Goal: Information Seeking & Learning: Learn about a topic

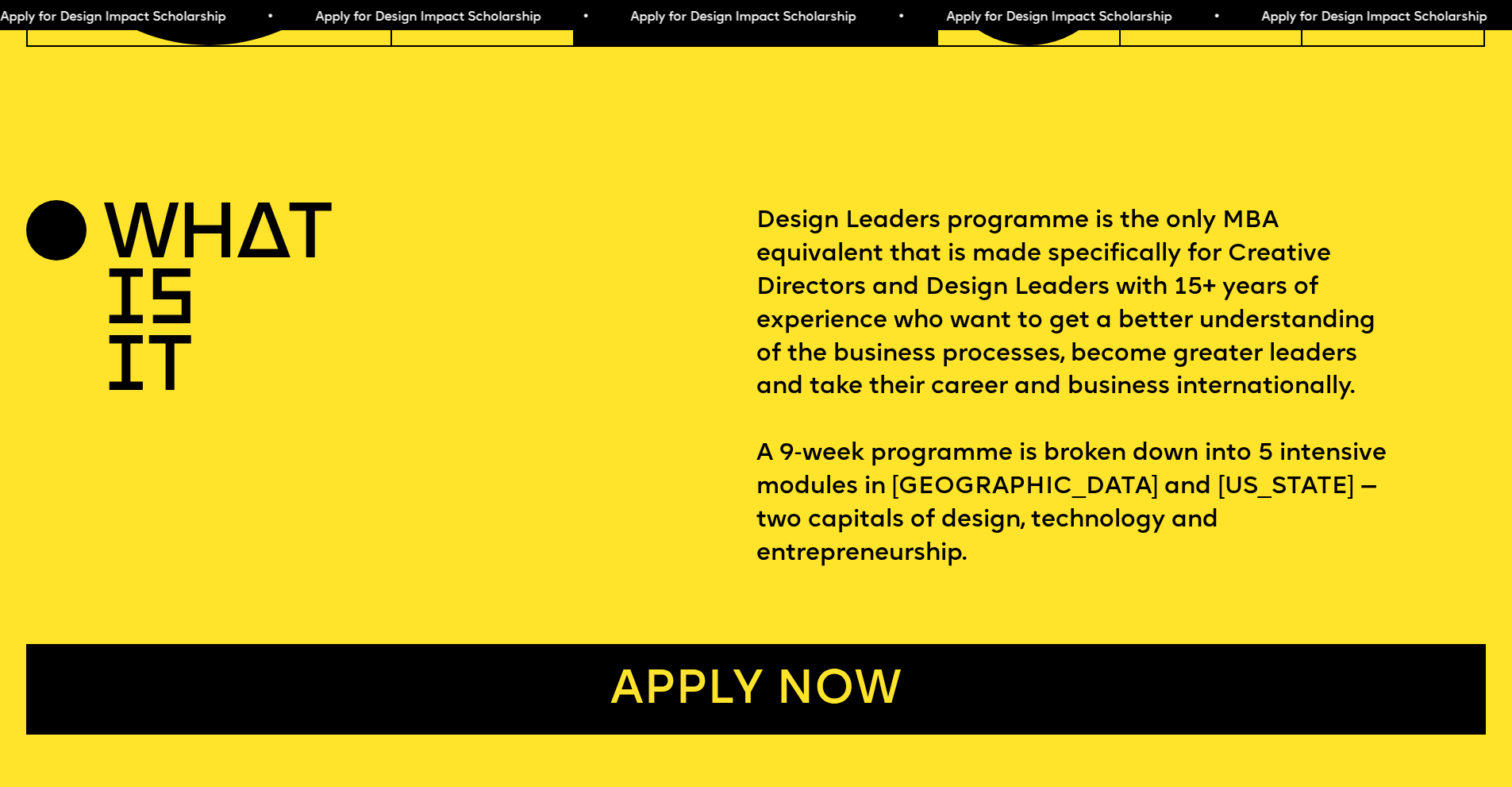
scroll to position [720, 0]
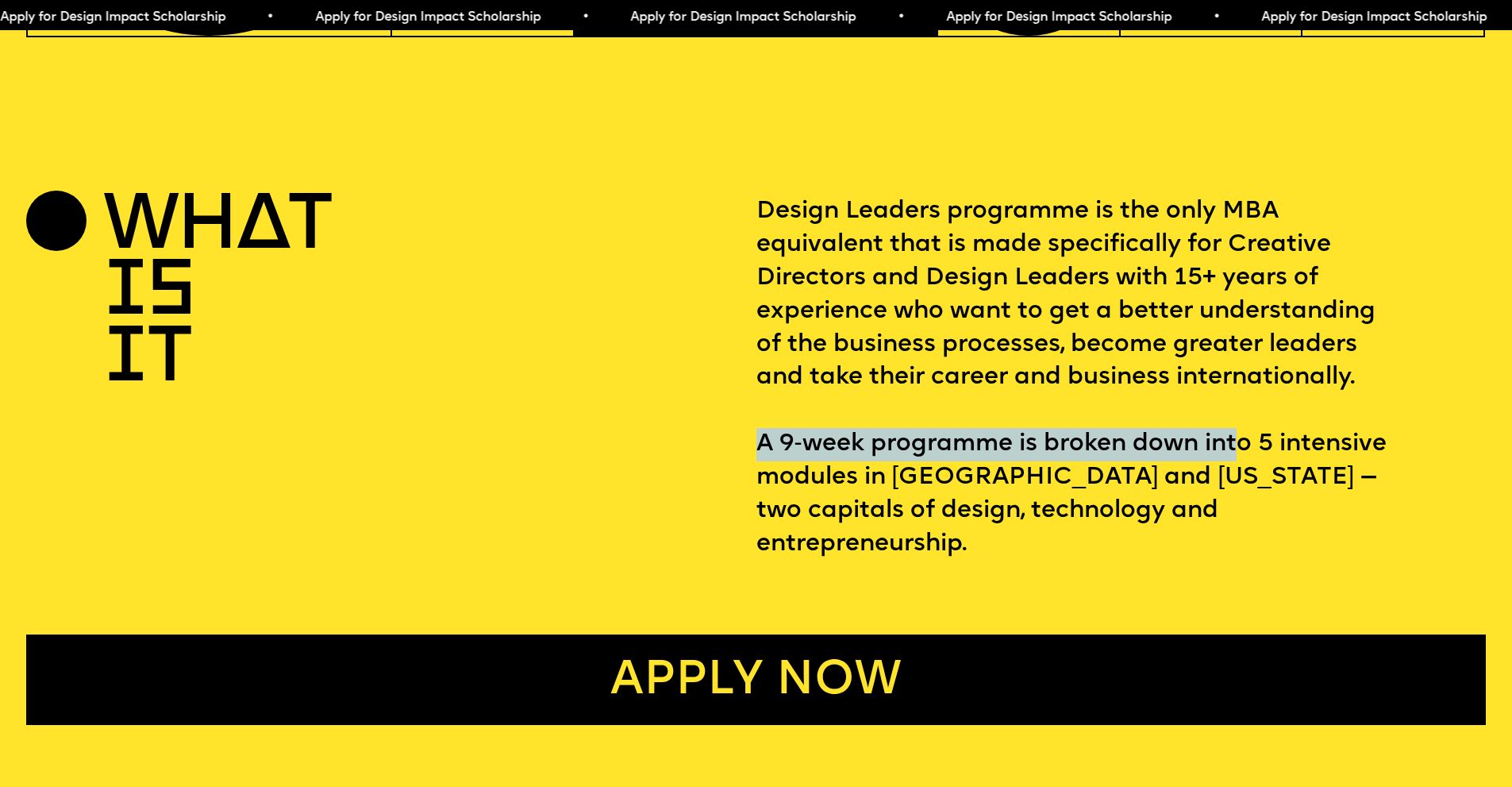
drag, startPoint x: 760, startPoint y: 447, endPoint x: 1249, endPoint y: 458, distance: 489.1
click at [1249, 458] on p "Design Leaders programme is the only MBA equivalent that is made specifically f…" at bounding box center [1121, 379] width 729 height 366
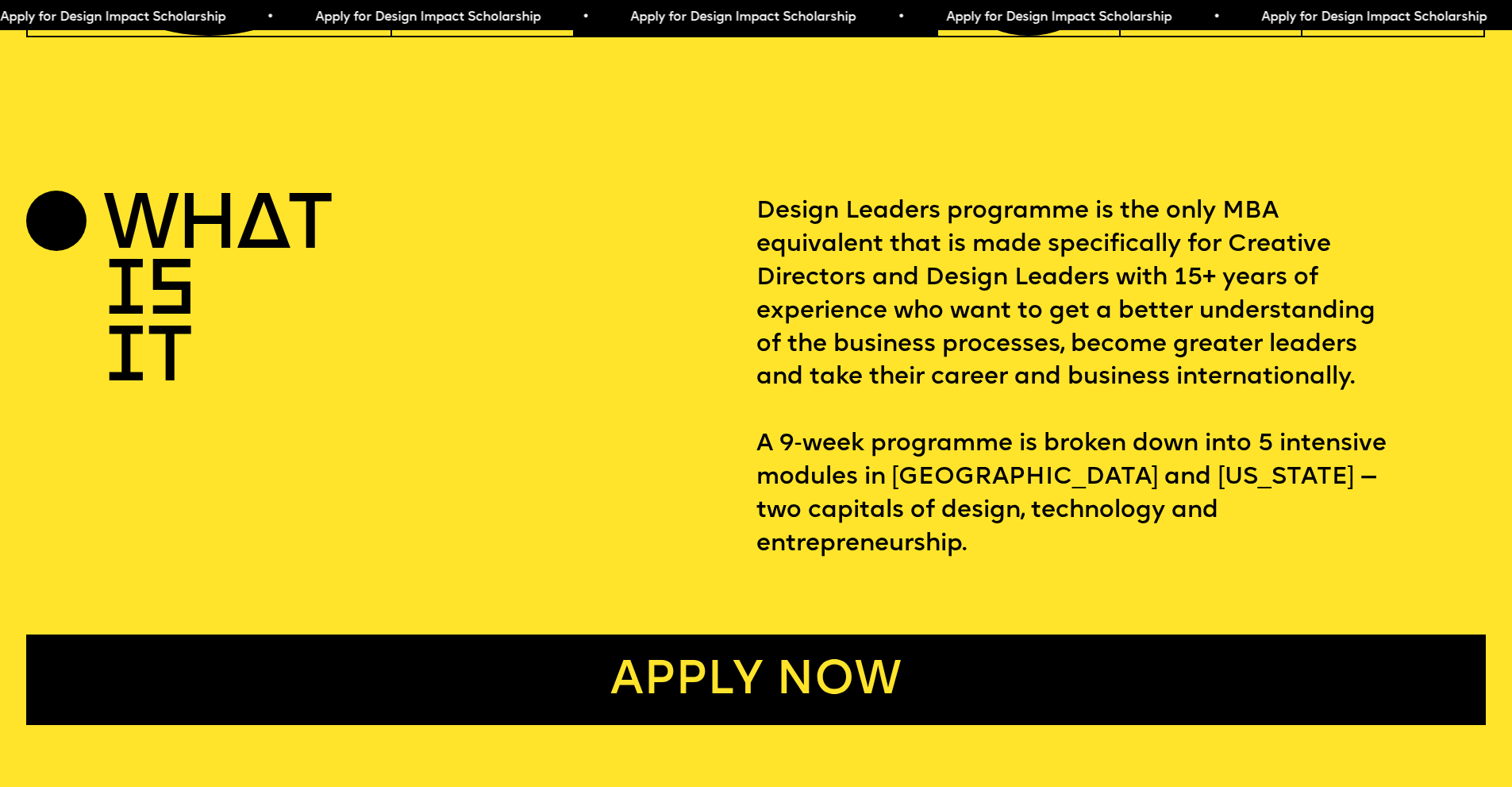
click at [1018, 489] on p "Design Leaders programme is the only MBA equivalent that is made specifically f…" at bounding box center [1121, 379] width 729 height 366
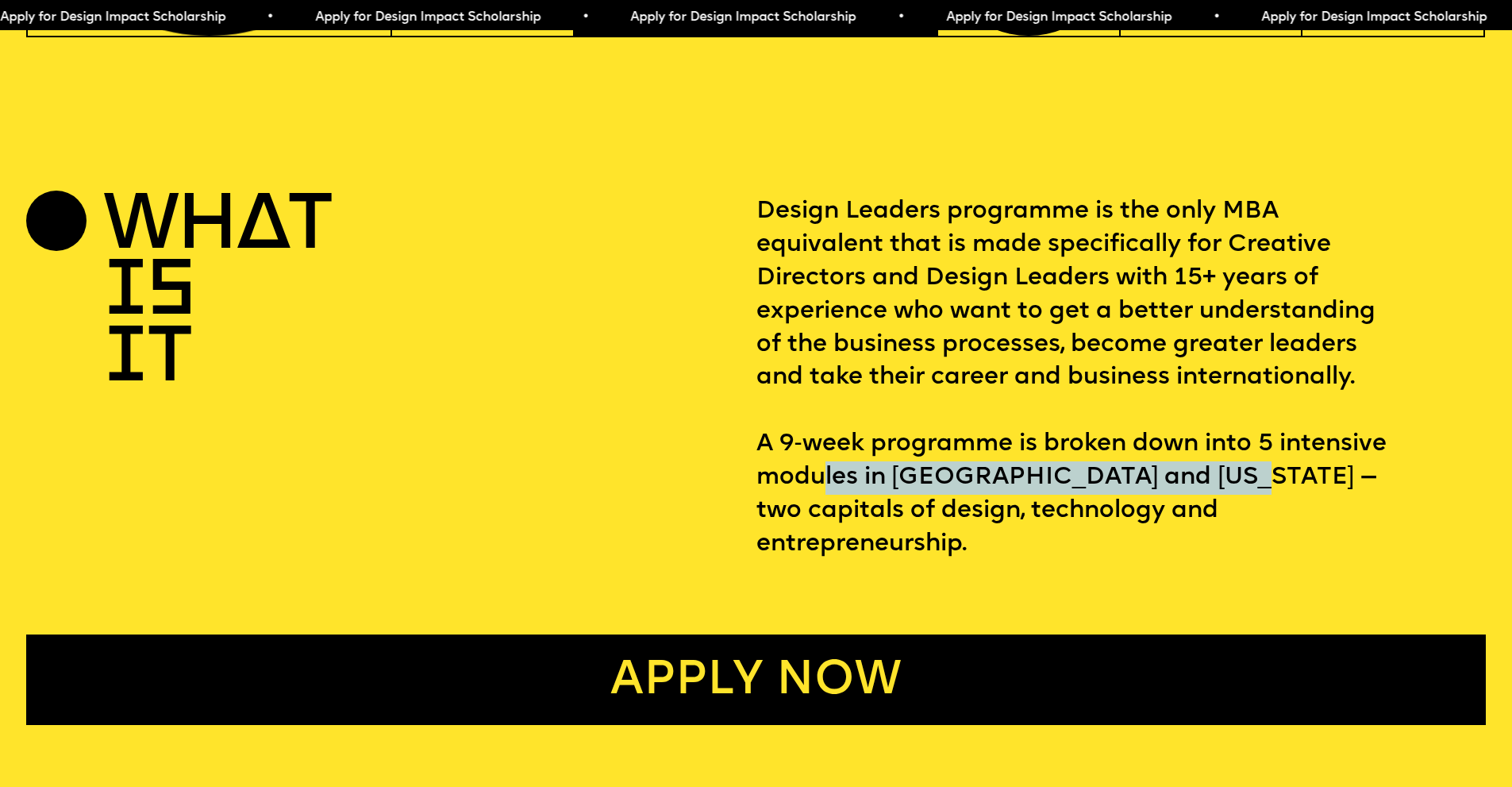
drag, startPoint x: 942, startPoint y: 494, endPoint x: 1340, endPoint y: 491, distance: 398.0
click at [1340, 491] on p "Design Leaders programme is the only MBA equivalent that is made specifically f…" at bounding box center [1121, 379] width 729 height 366
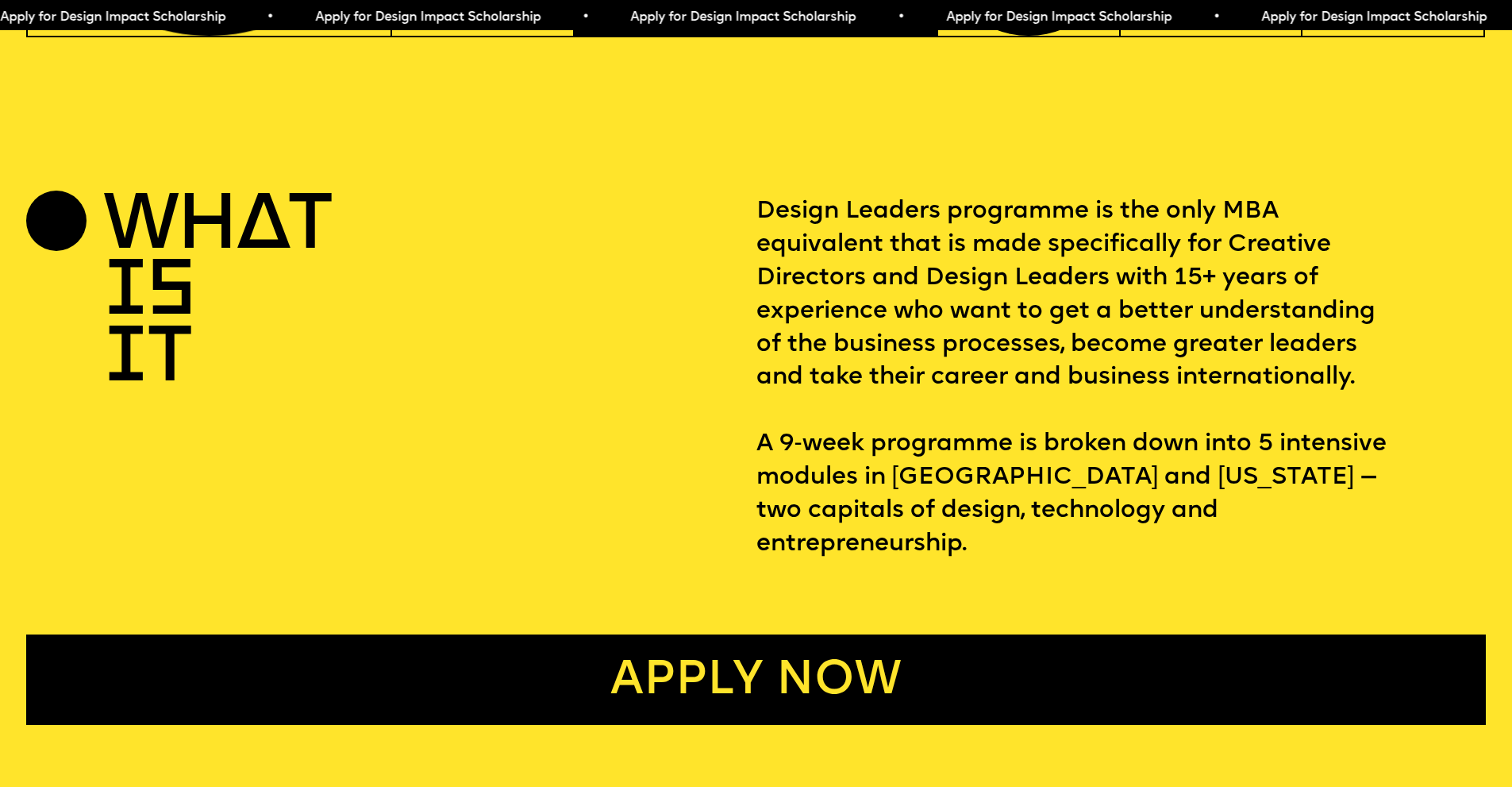
click at [1007, 520] on p "Design Leaders programme is the only MBA equivalent that is made specifically f…" at bounding box center [1121, 379] width 729 height 366
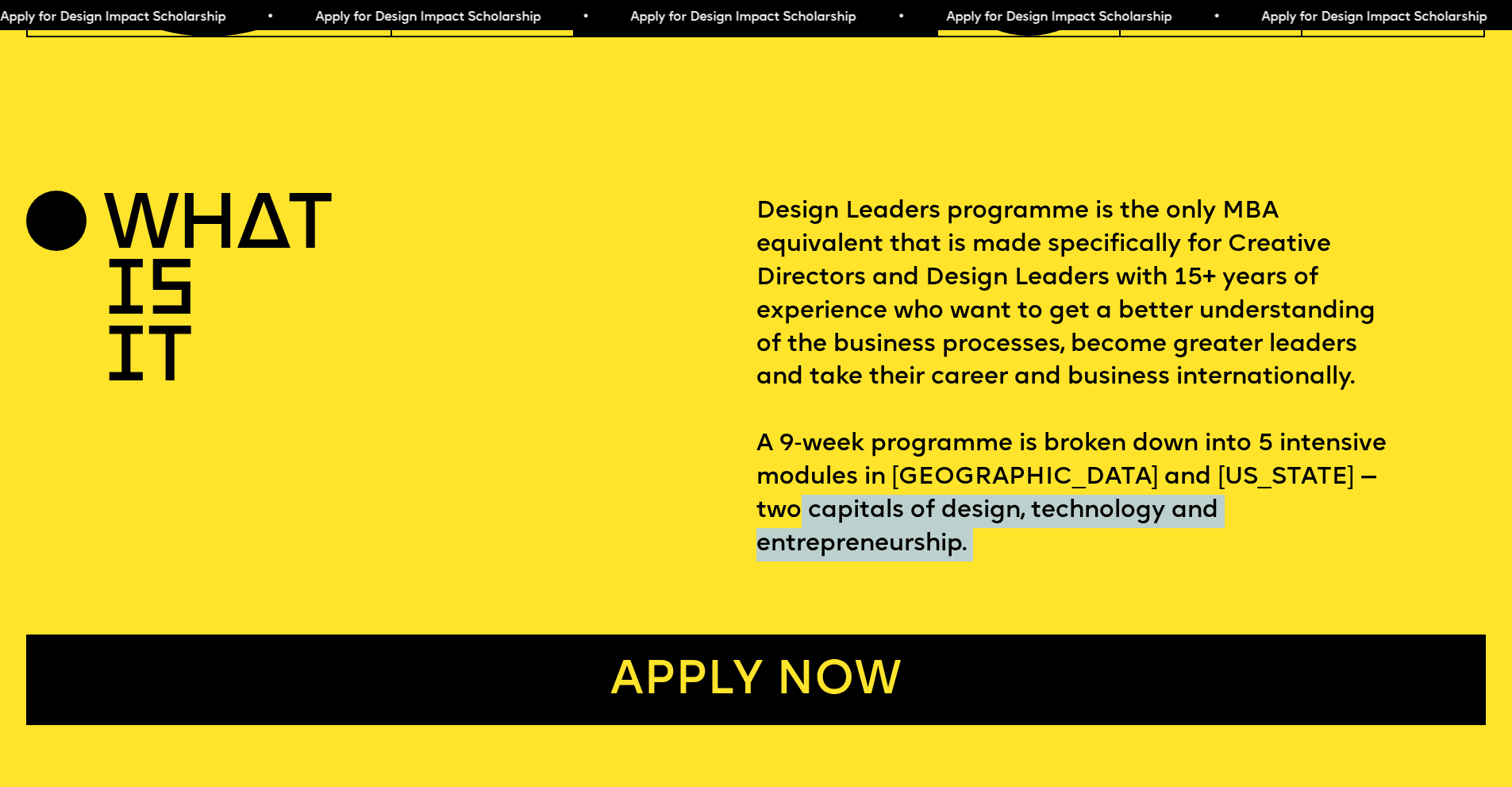
drag, startPoint x: 867, startPoint y: 526, endPoint x: 1264, endPoint y: 523, distance: 397.0
click at [1284, 540] on div "WHAT IS IT Design Leaders programme is the only MBA equivalent that is made spe…" at bounding box center [756, 460] width 1512 height 529
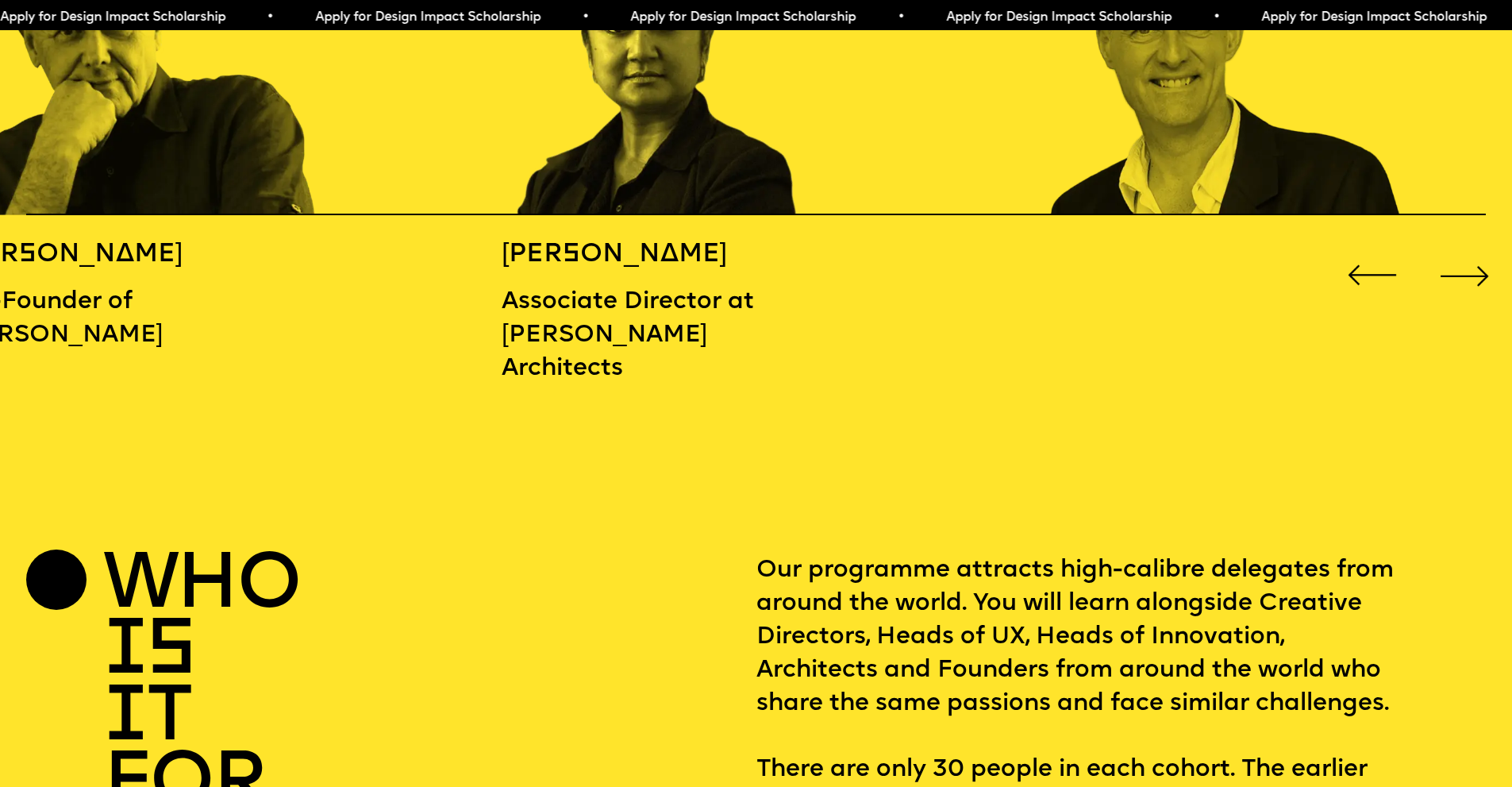
scroll to position [2579, 0]
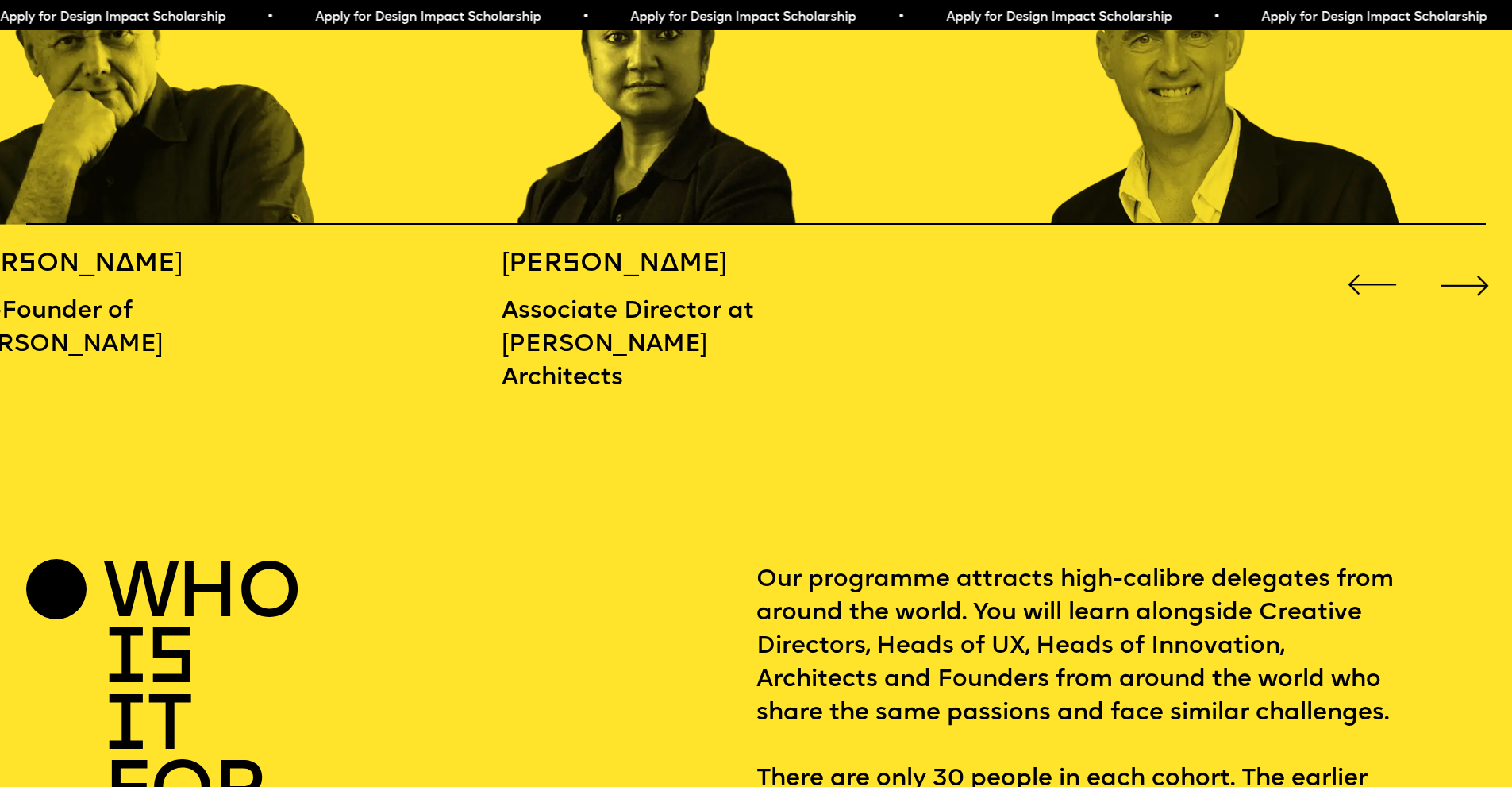
click at [1471, 274] on div "Next slide" at bounding box center [1464, 284] width 60 height 60
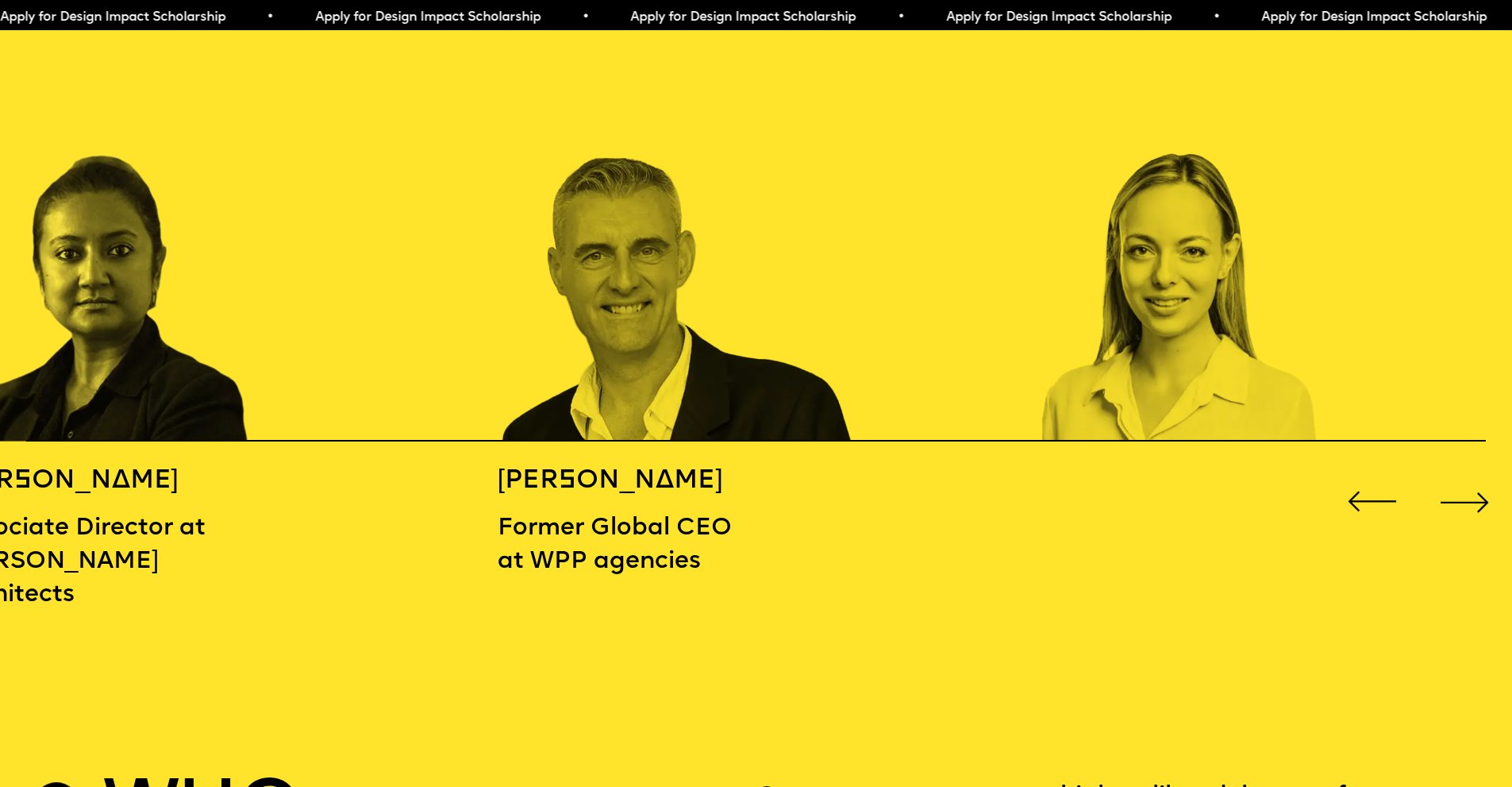
scroll to position [2352, 0]
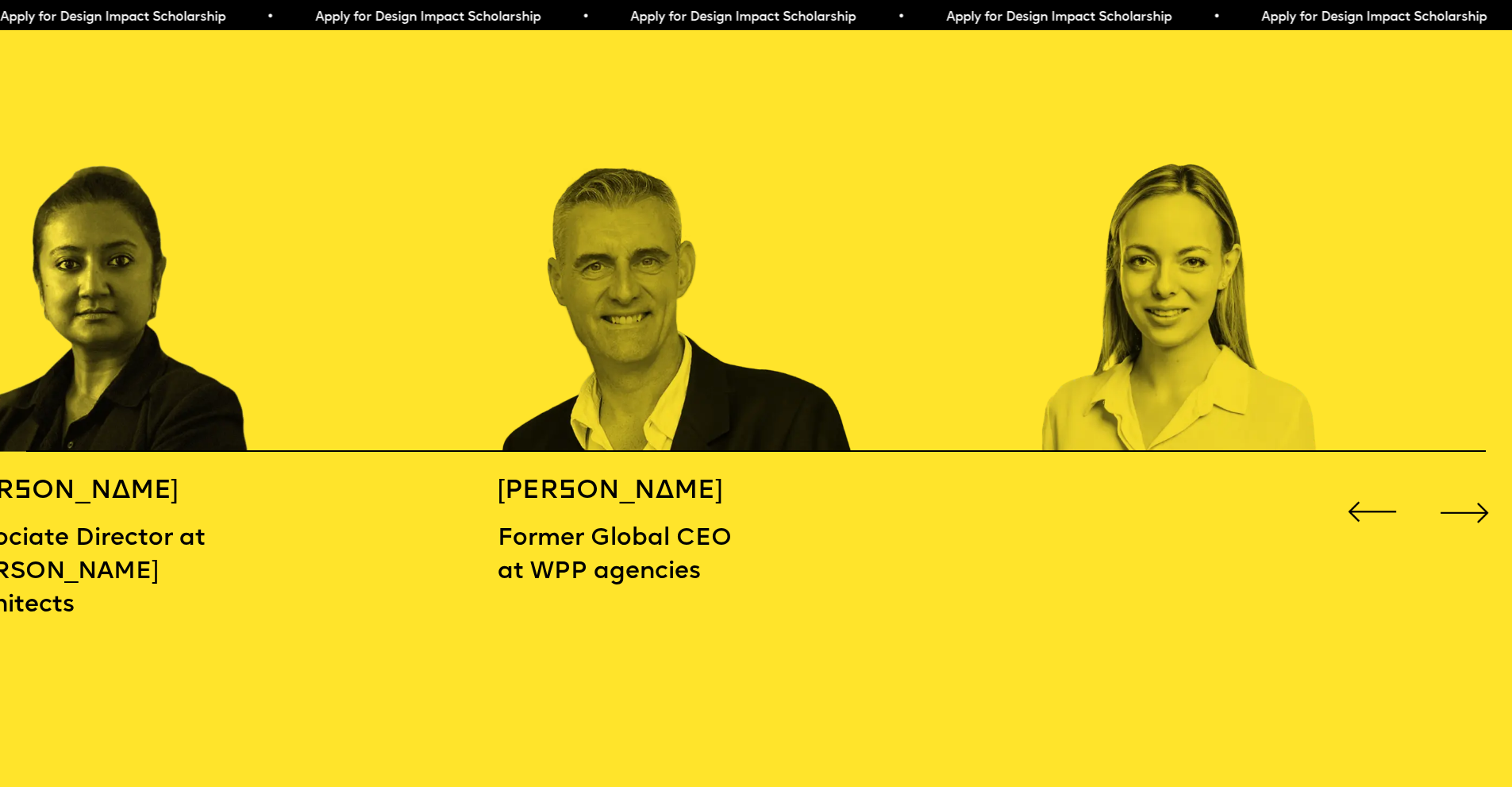
click at [1474, 504] on div "Next slide" at bounding box center [1464, 512] width 60 height 60
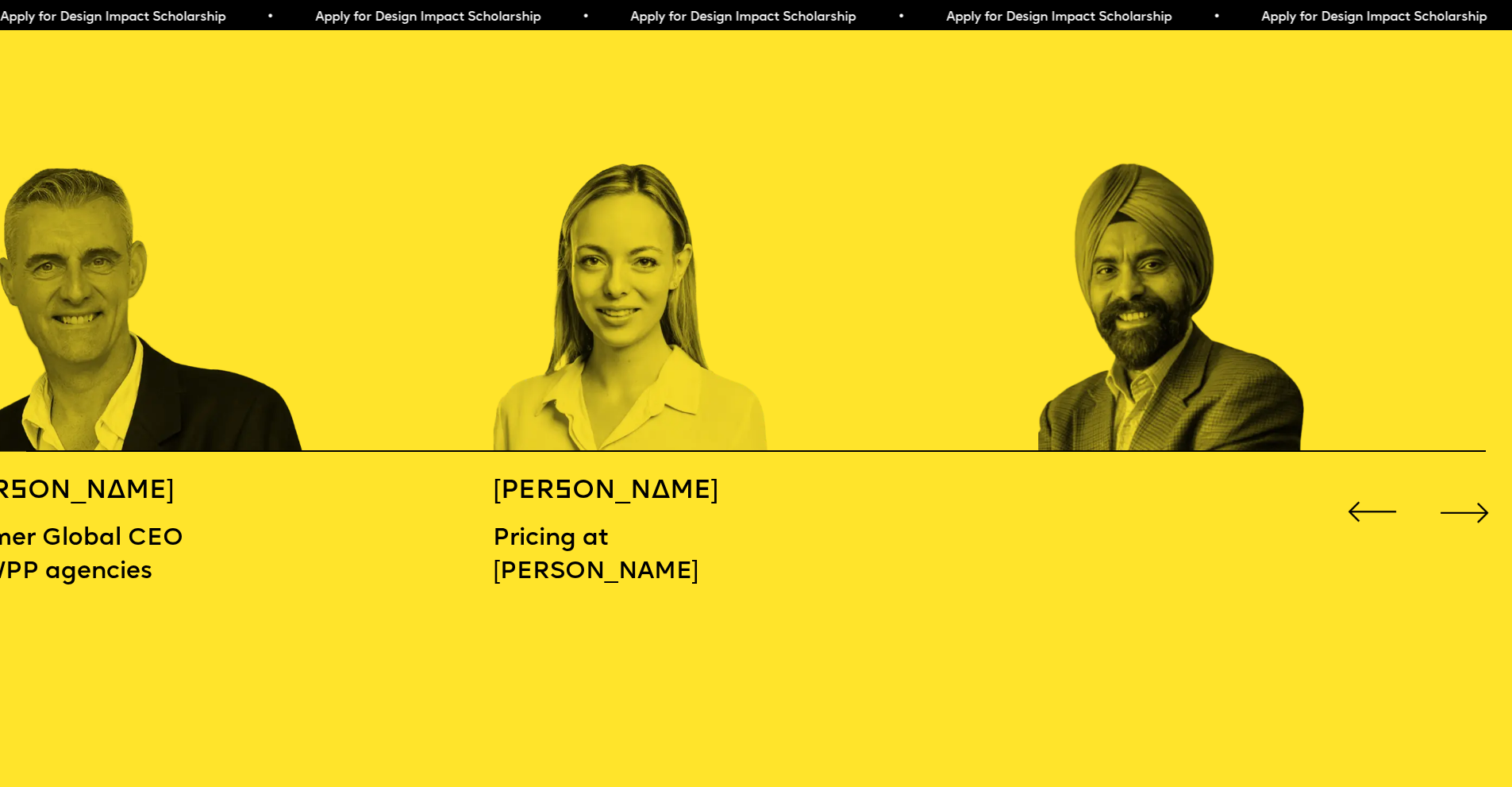
click at [1474, 504] on div "Next slide" at bounding box center [1464, 512] width 60 height 60
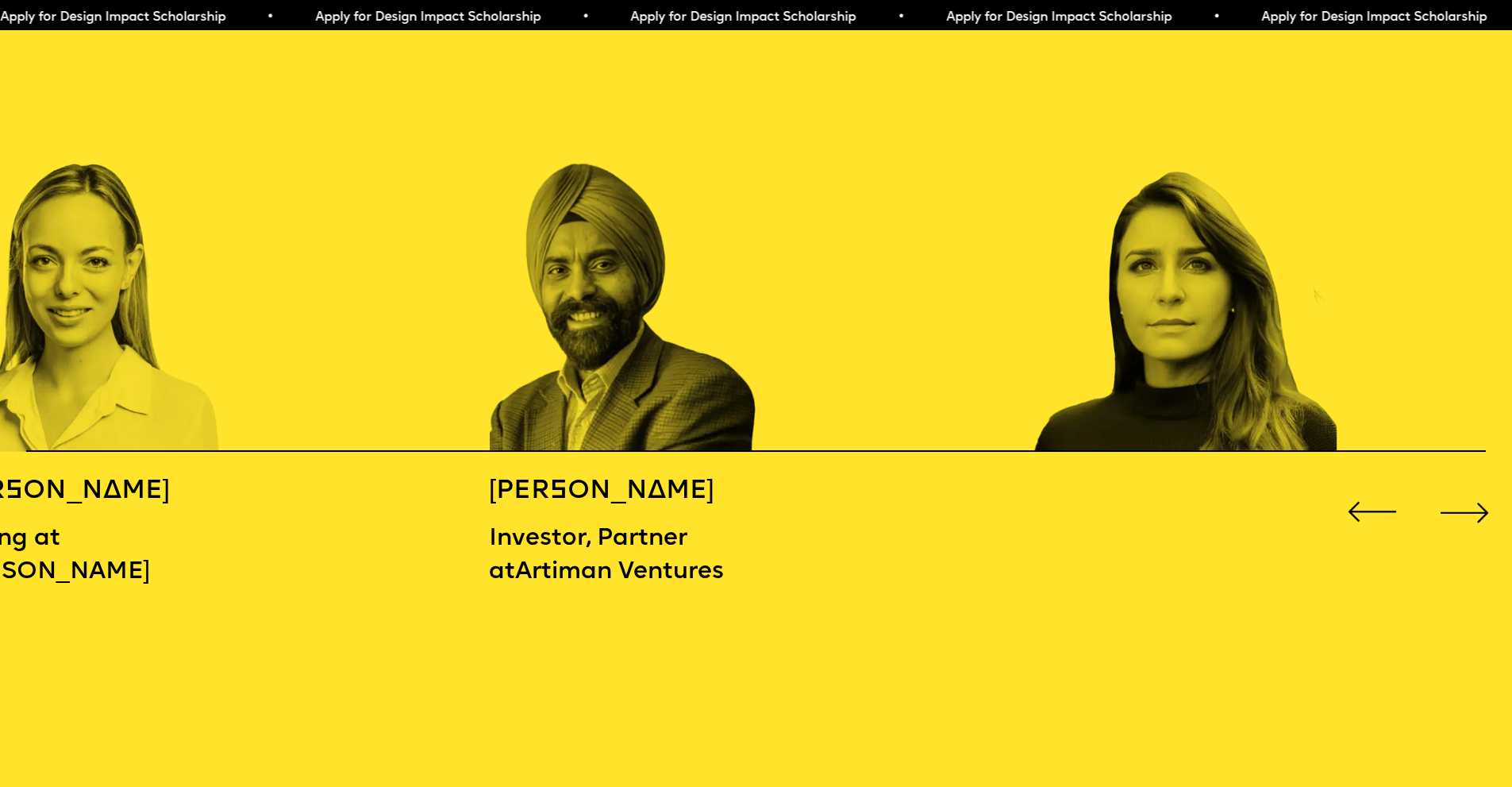
click at [1474, 504] on div "Next slide" at bounding box center [1464, 512] width 60 height 60
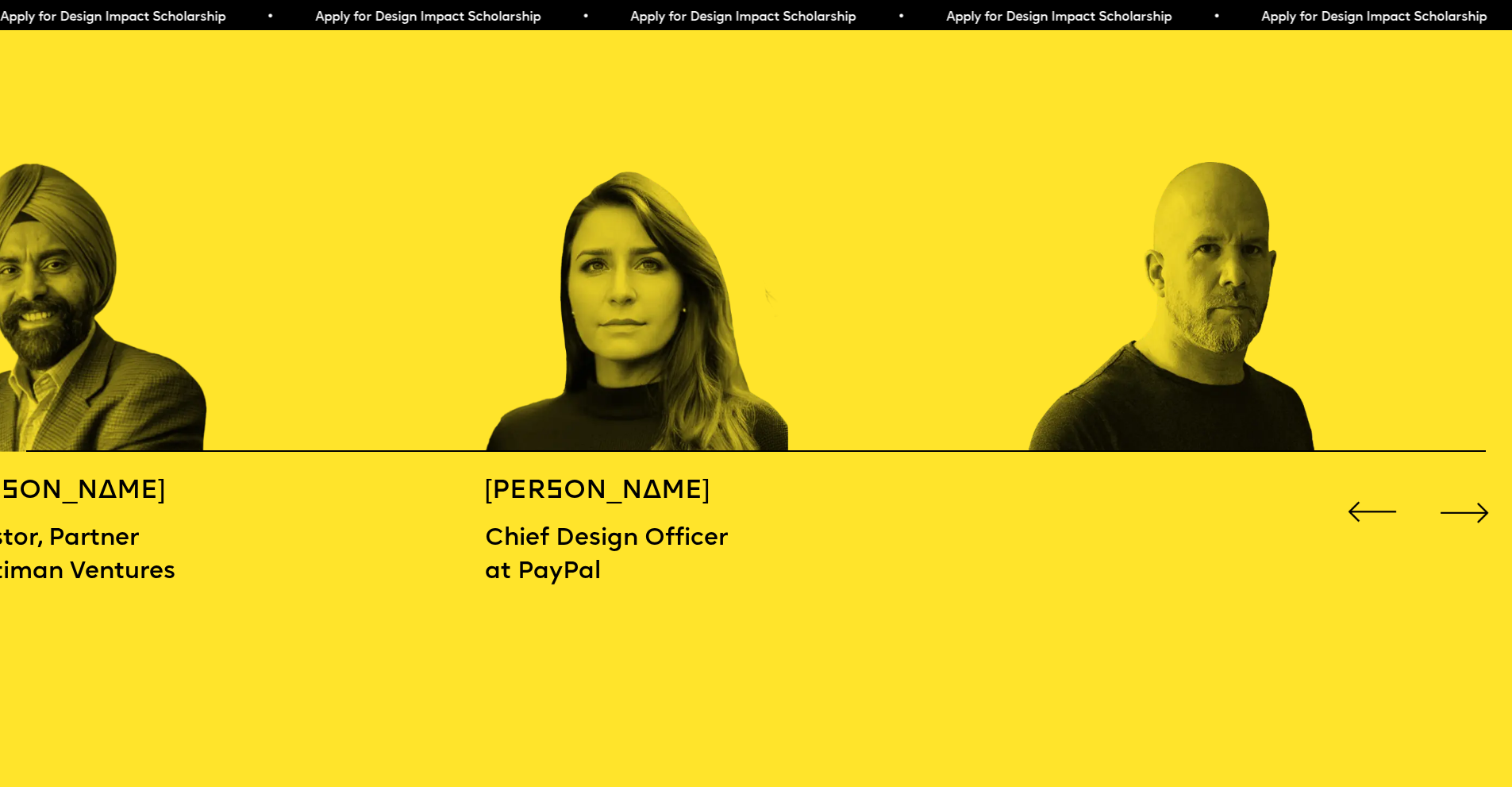
click at [1474, 504] on div "Next slide" at bounding box center [1464, 512] width 60 height 60
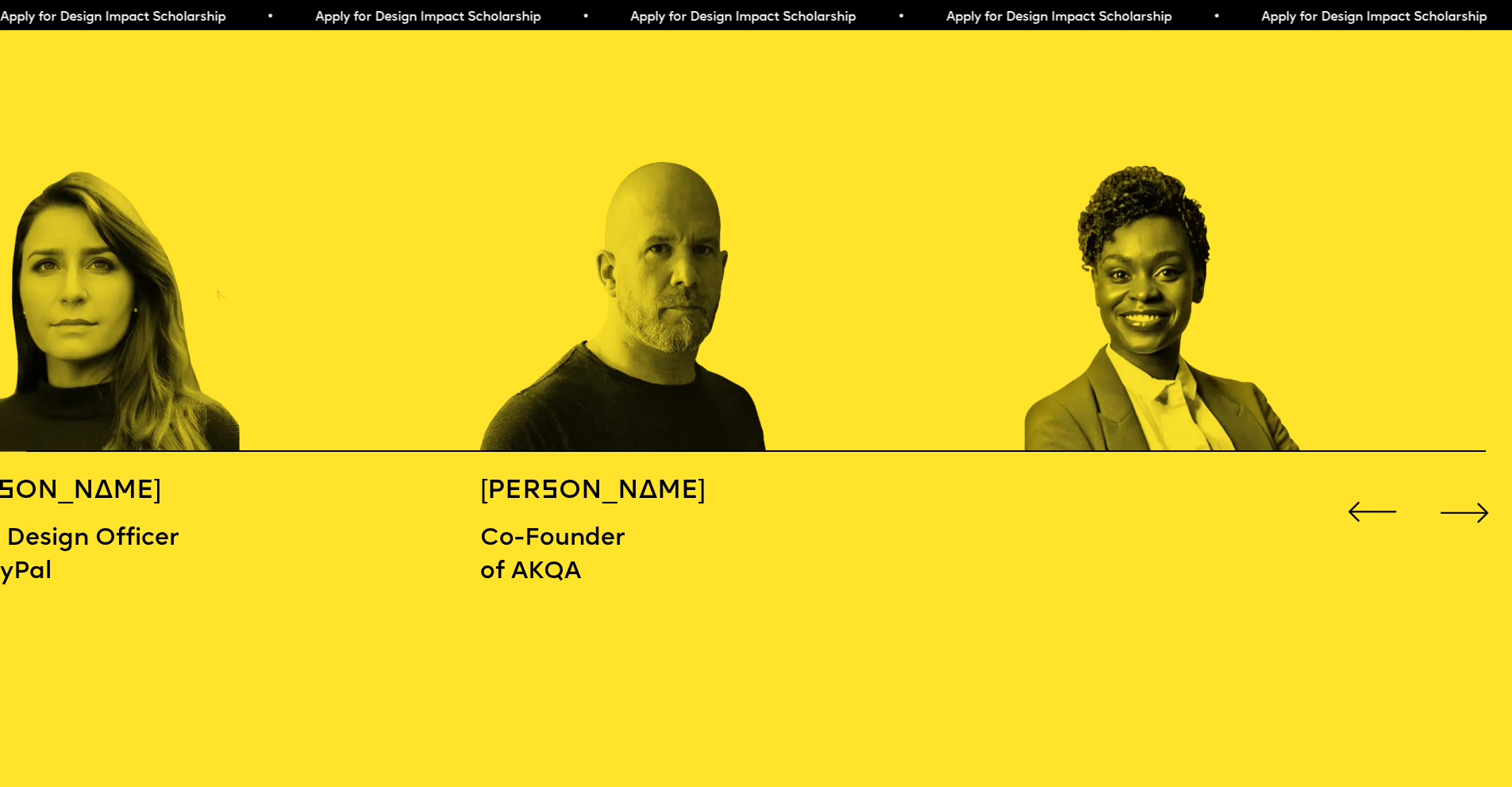
click at [1474, 504] on div "Next slide" at bounding box center [1464, 512] width 60 height 60
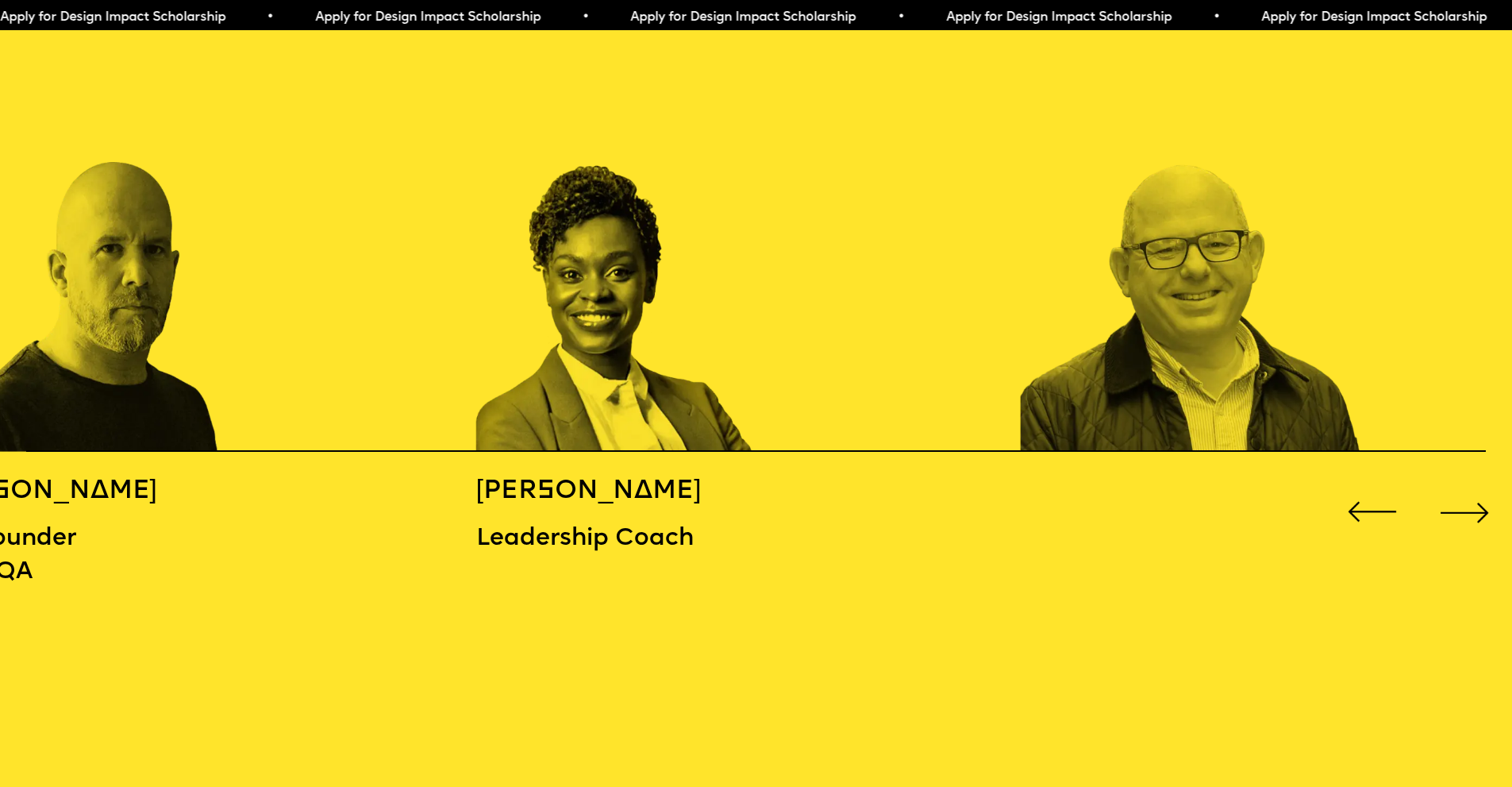
click at [1474, 504] on div "Next slide" at bounding box center [1464, 512] width 60 height 60
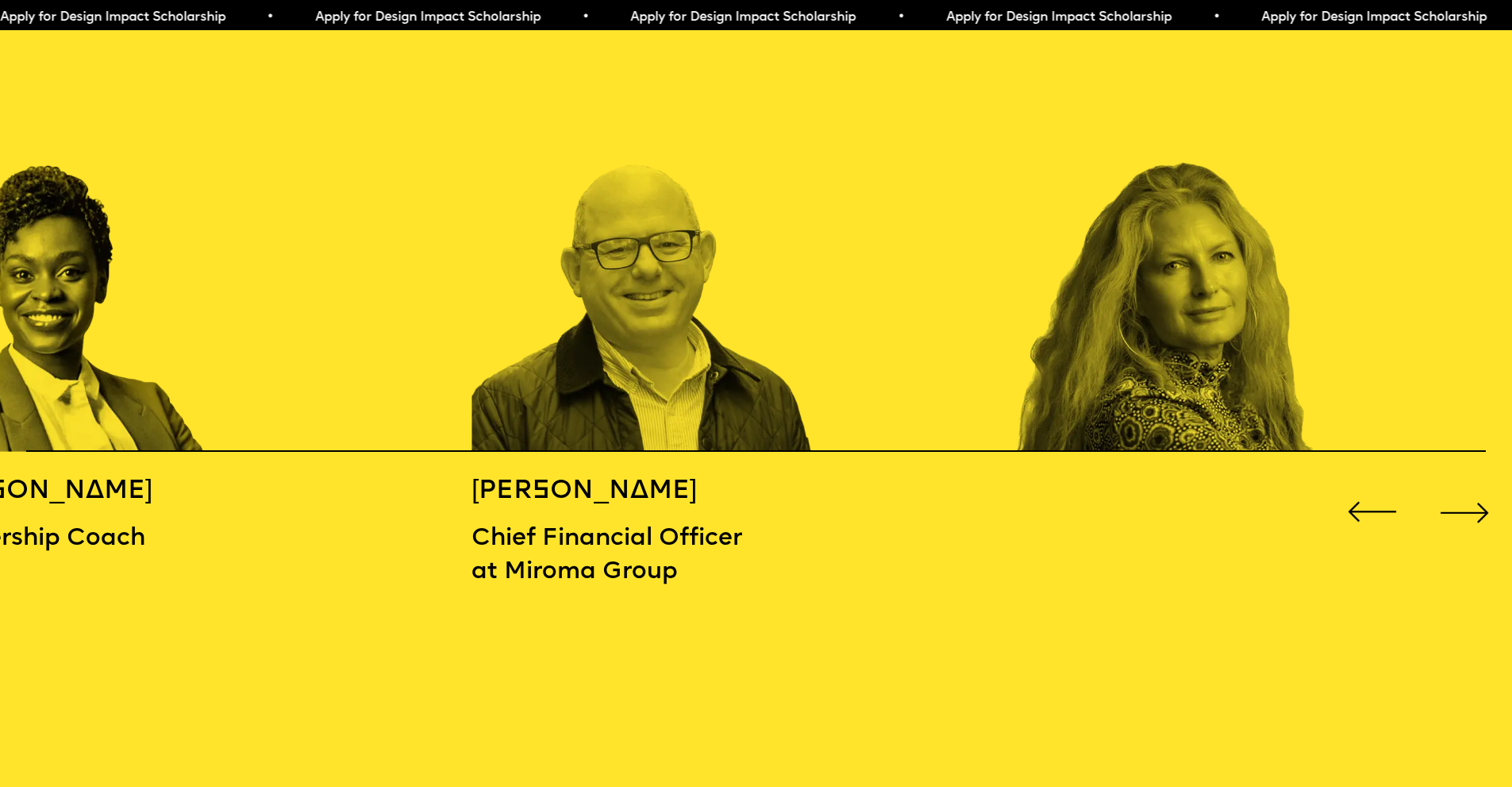
click at [1474, 504] on div "Next slide" at bounding box center [1464, 512] width 60 height 60
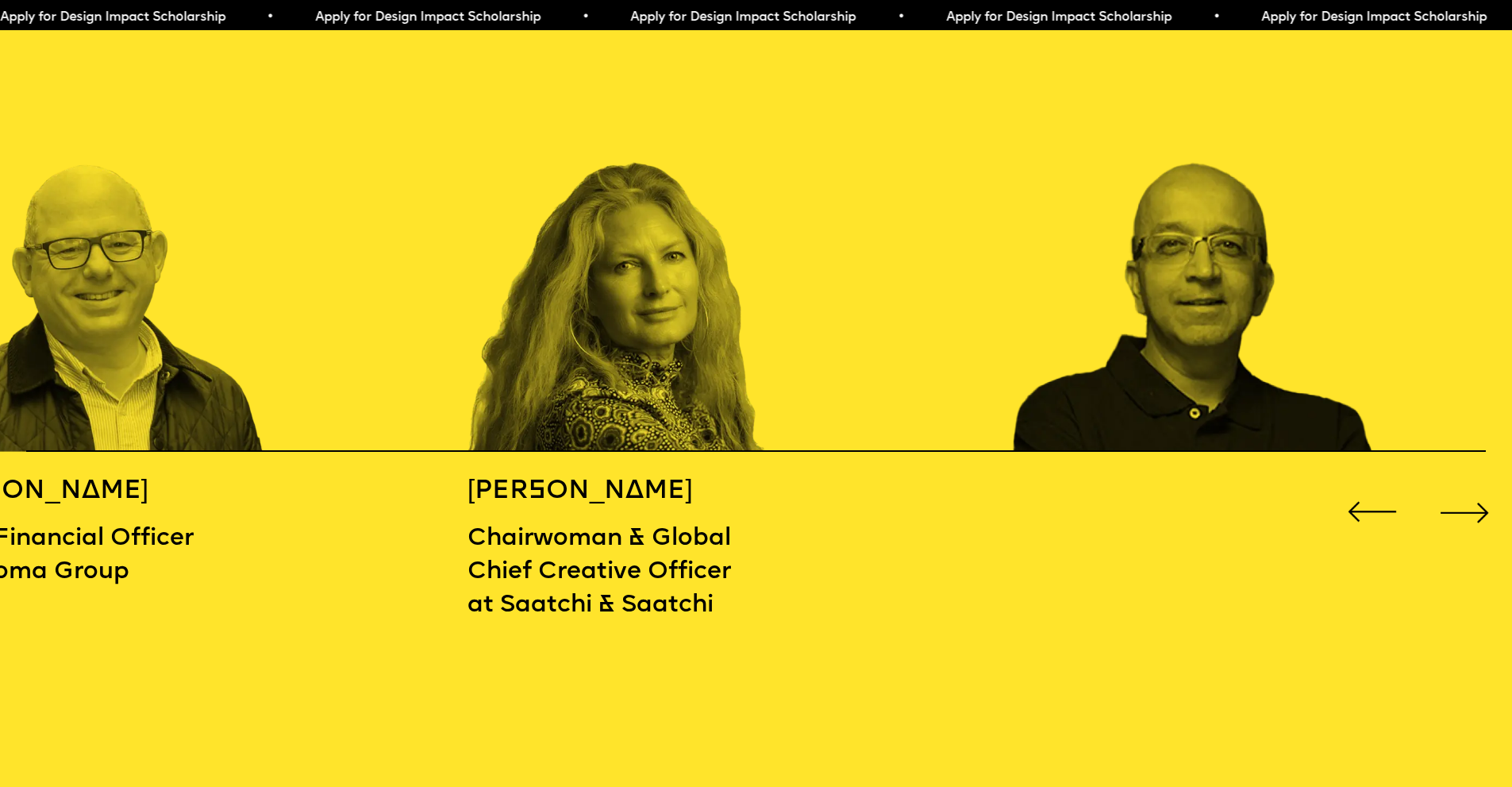
click at [1474, 504] on div "Next slide" at bounding box center [1464, 512] width 60 height 60
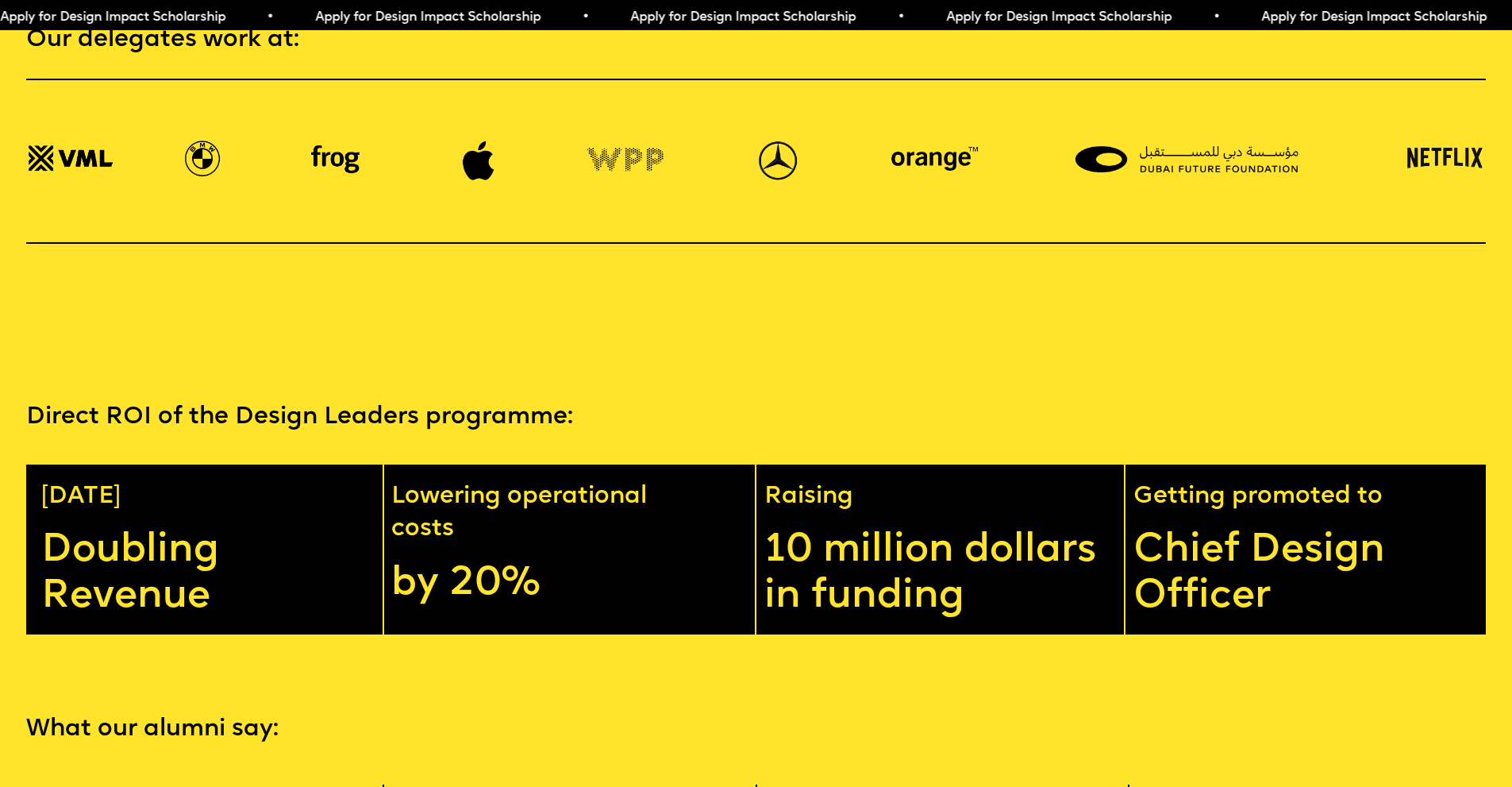
scroll to position [3586, 0]
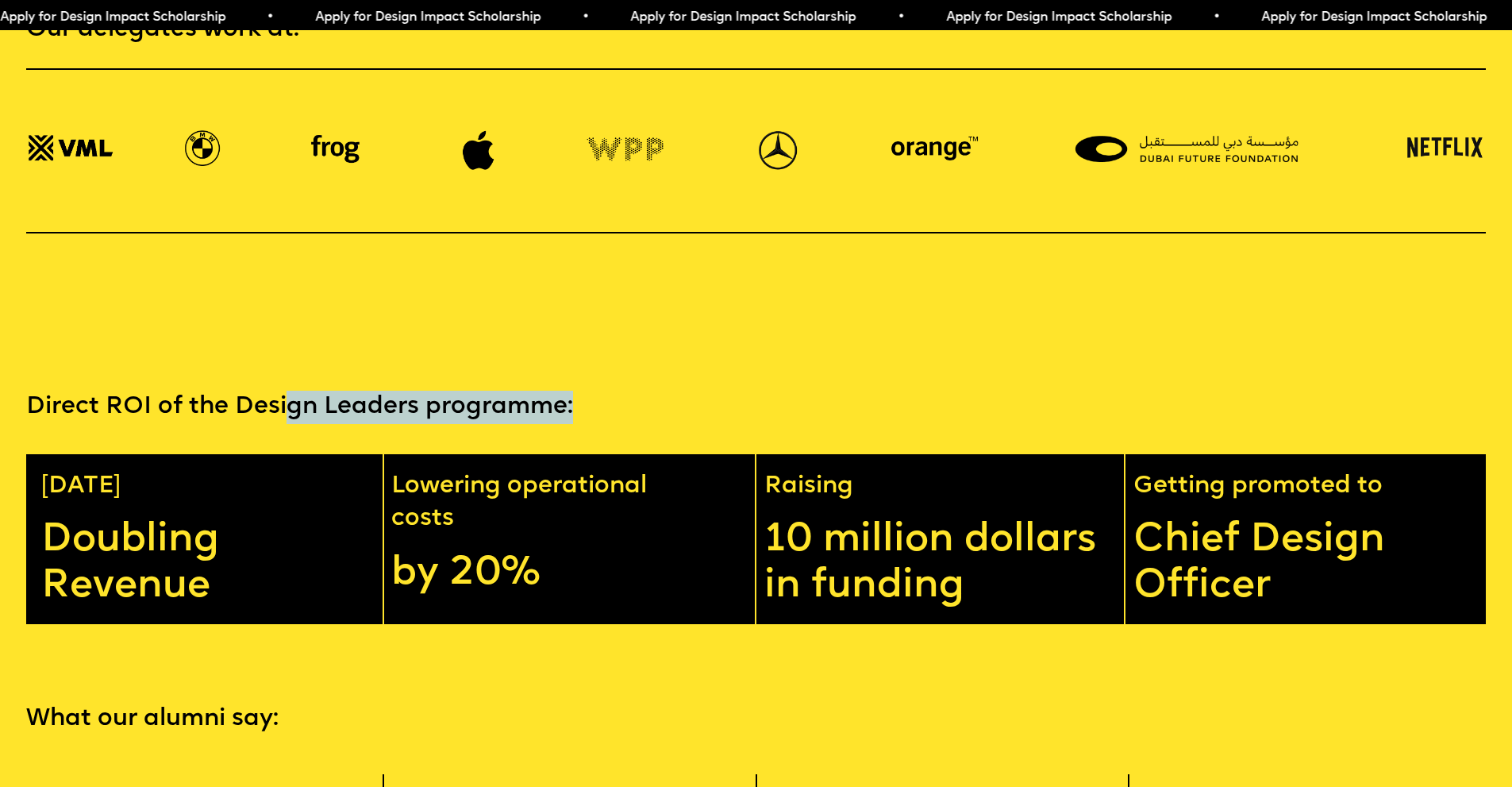
drag, startPoint x: 295, startPoint y: 440, endPoint x: 599, endPoint y: 439, distance: 304.0
click at [599, 424] on p "Direct ROI of the Design Leaders programme:" at bounding box center [755, 407] width 1459 height 33
click at [614, 424] on p "Direct ROI of the Design Leaders programme:" at bounding box center [755, 407] width 1459 height 33
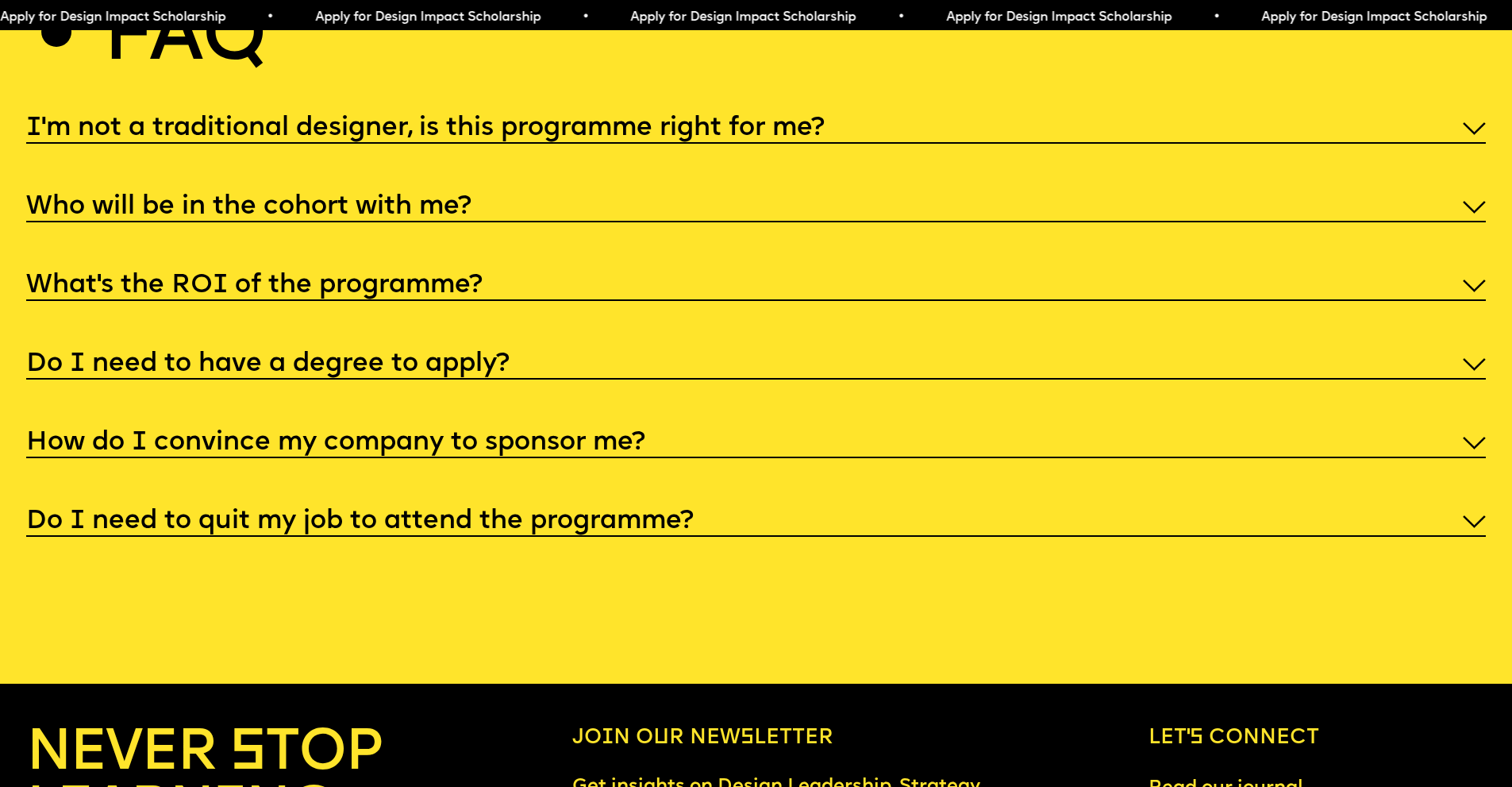
scroll to position [7908, 0]
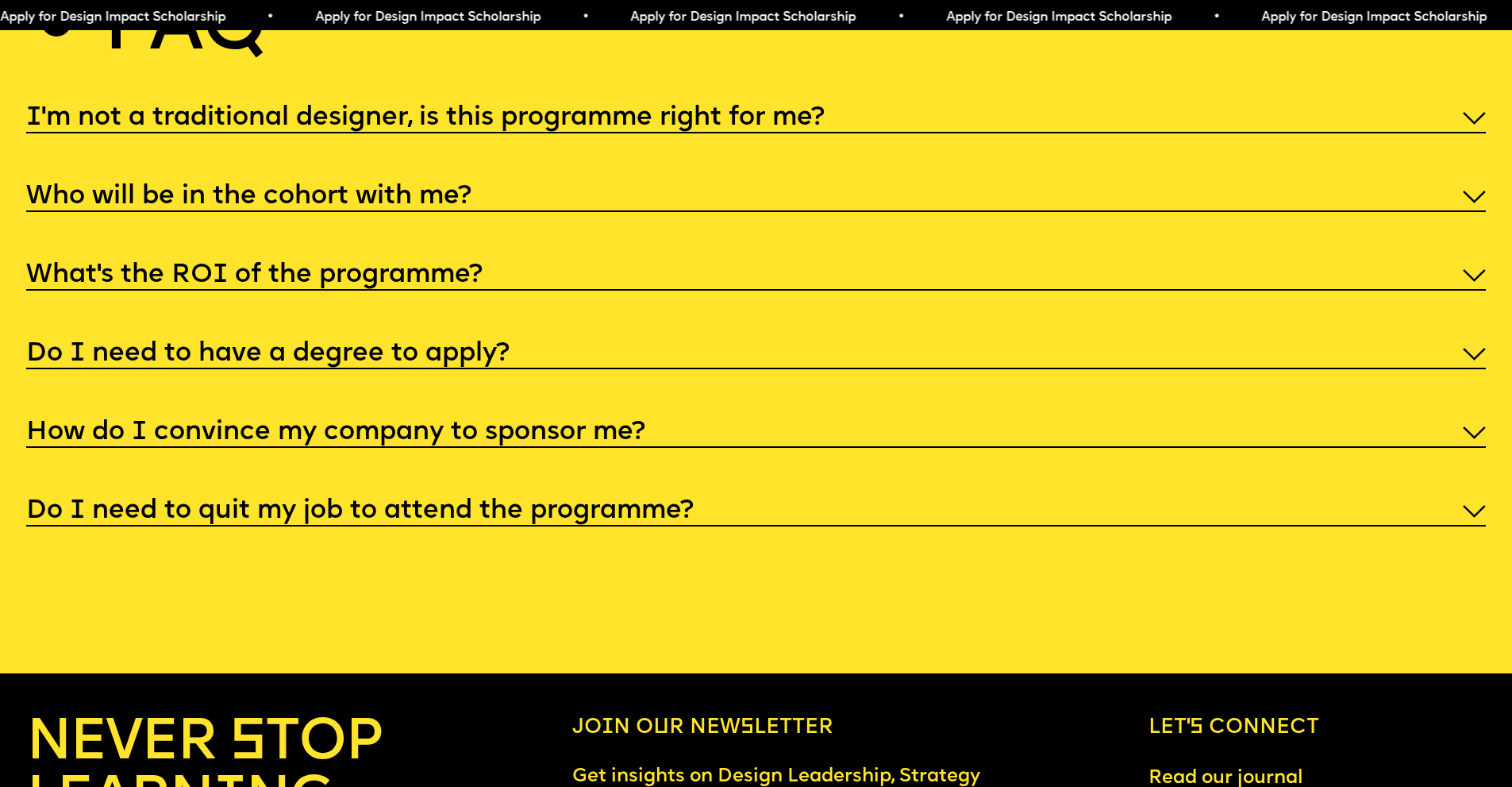
click at [873, 134] on div "I'm not a traditional designer, is this programme right for me?" at bounding box center [755, 116] width 1459 height 33
